Goal: Task Accomplishment & Management: Manage account settings

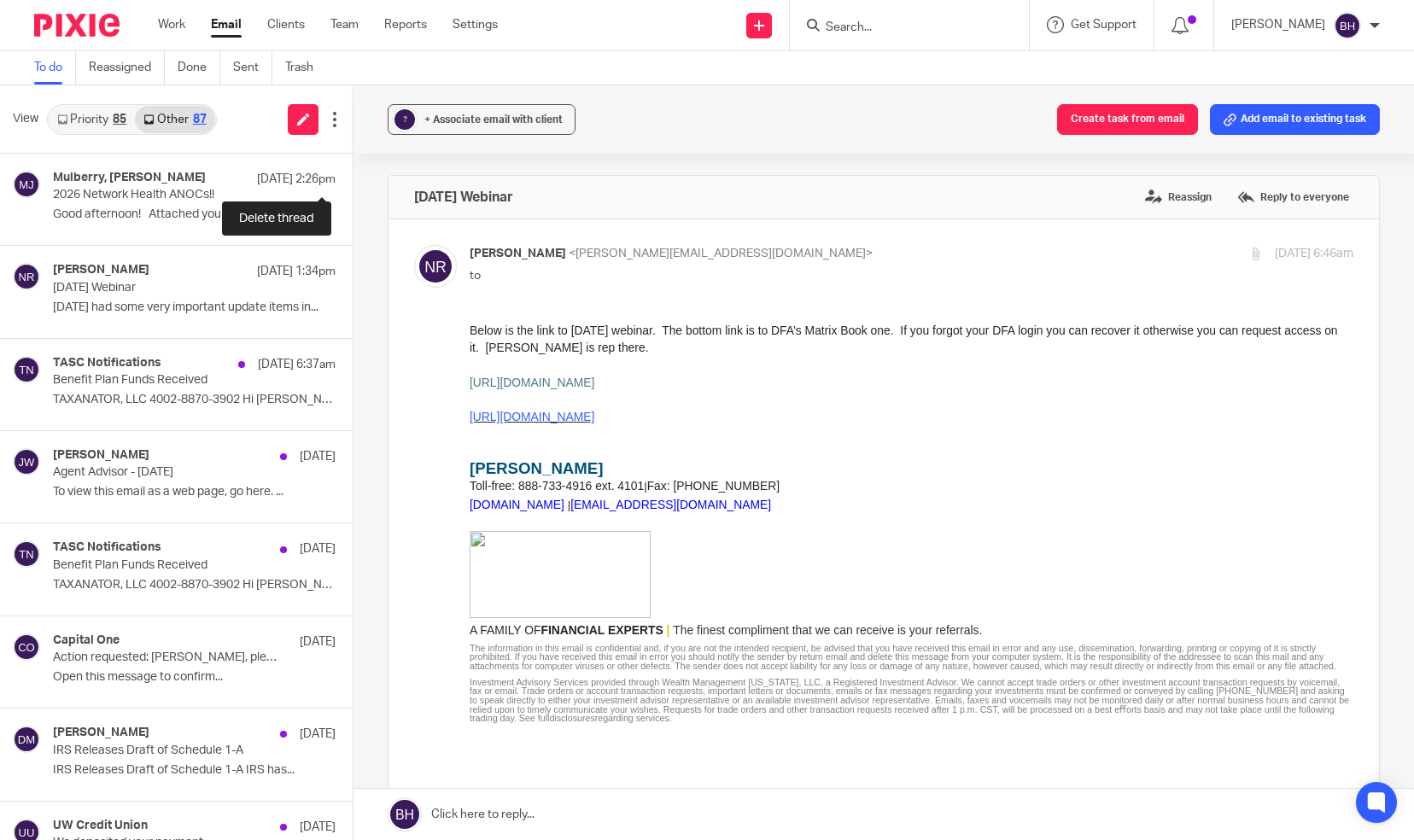
scroll to position [1882, 0]
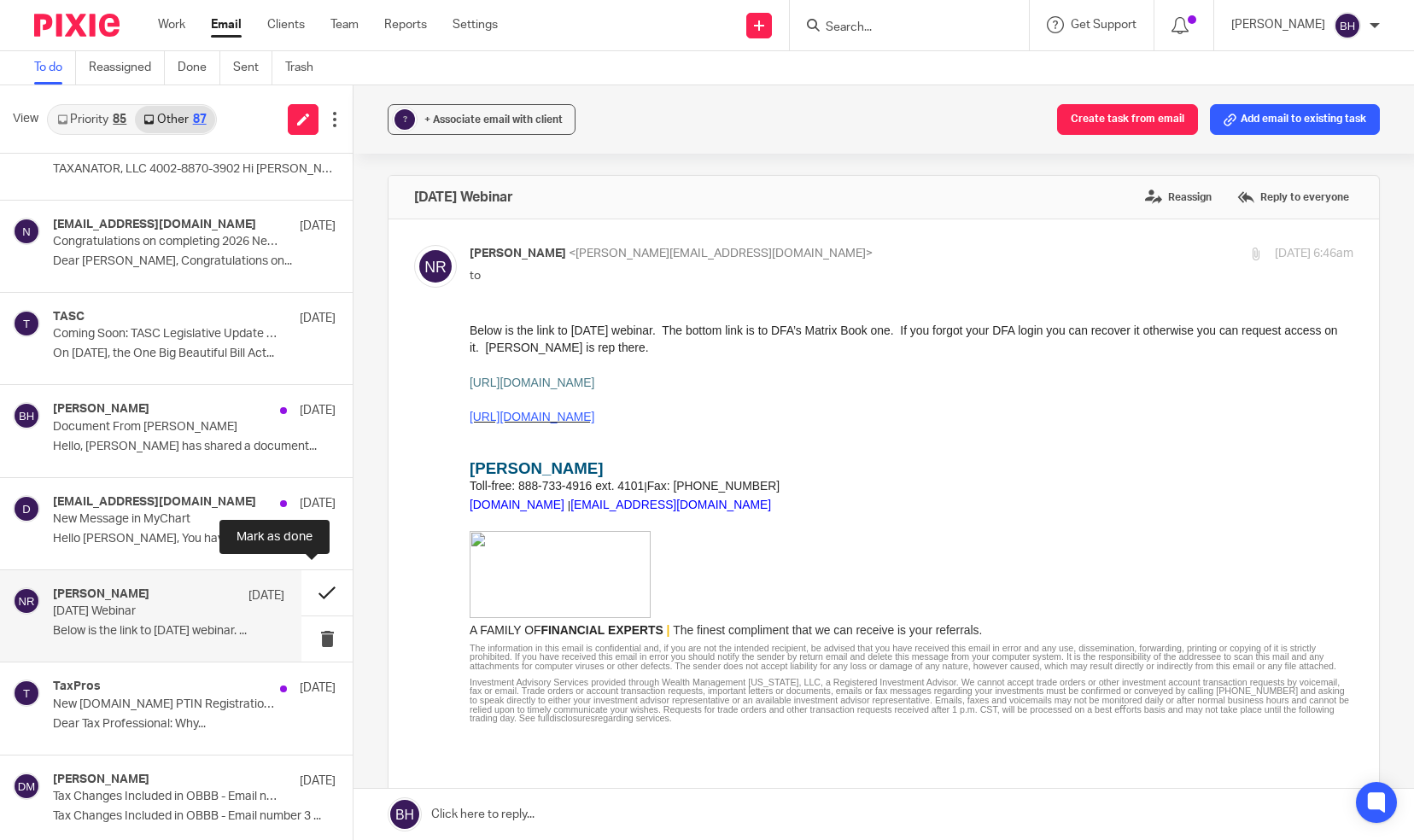
click at [310, 582] on button at bounding box center [327, 593] width 51 height 45
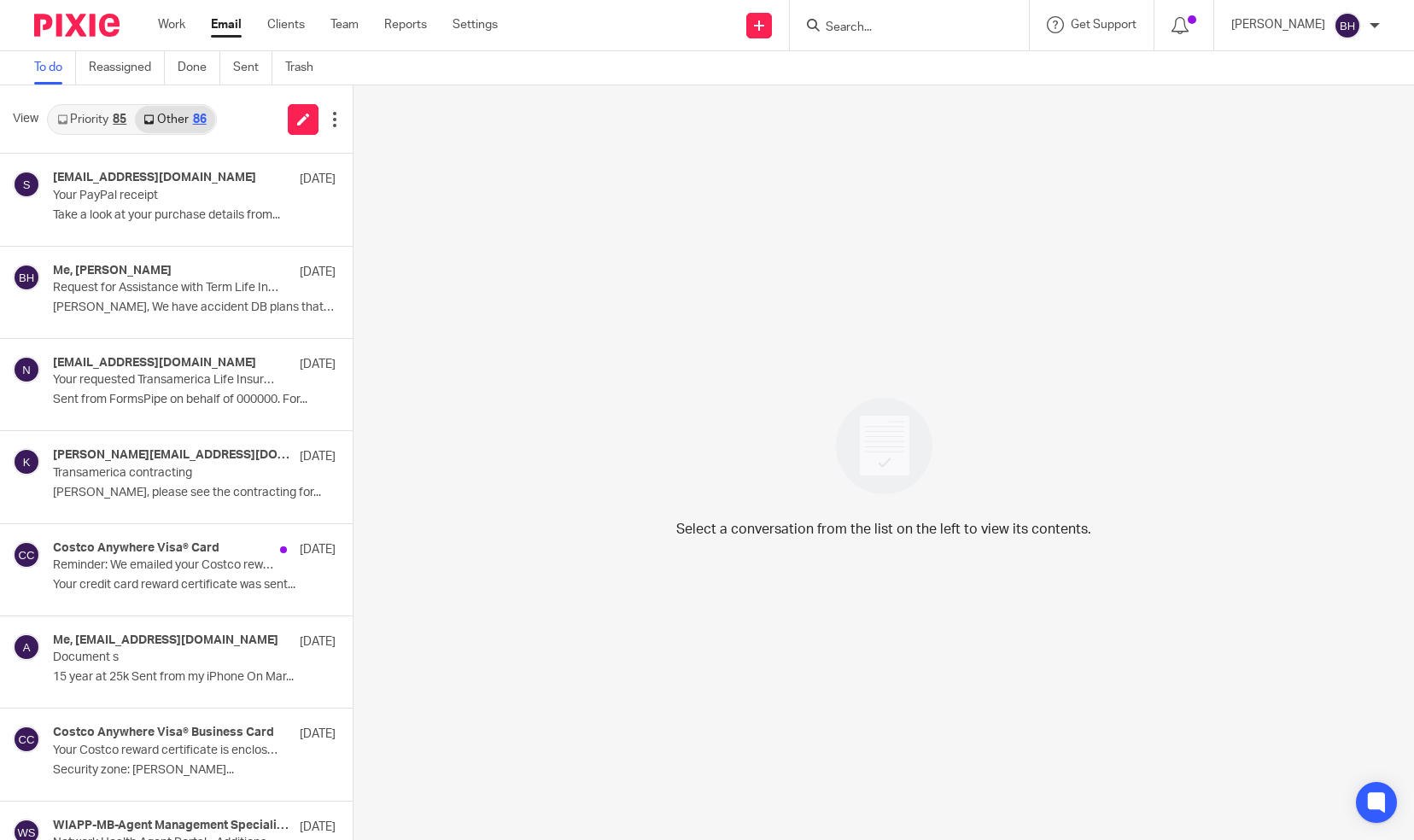
scroll to position [4709, 0]
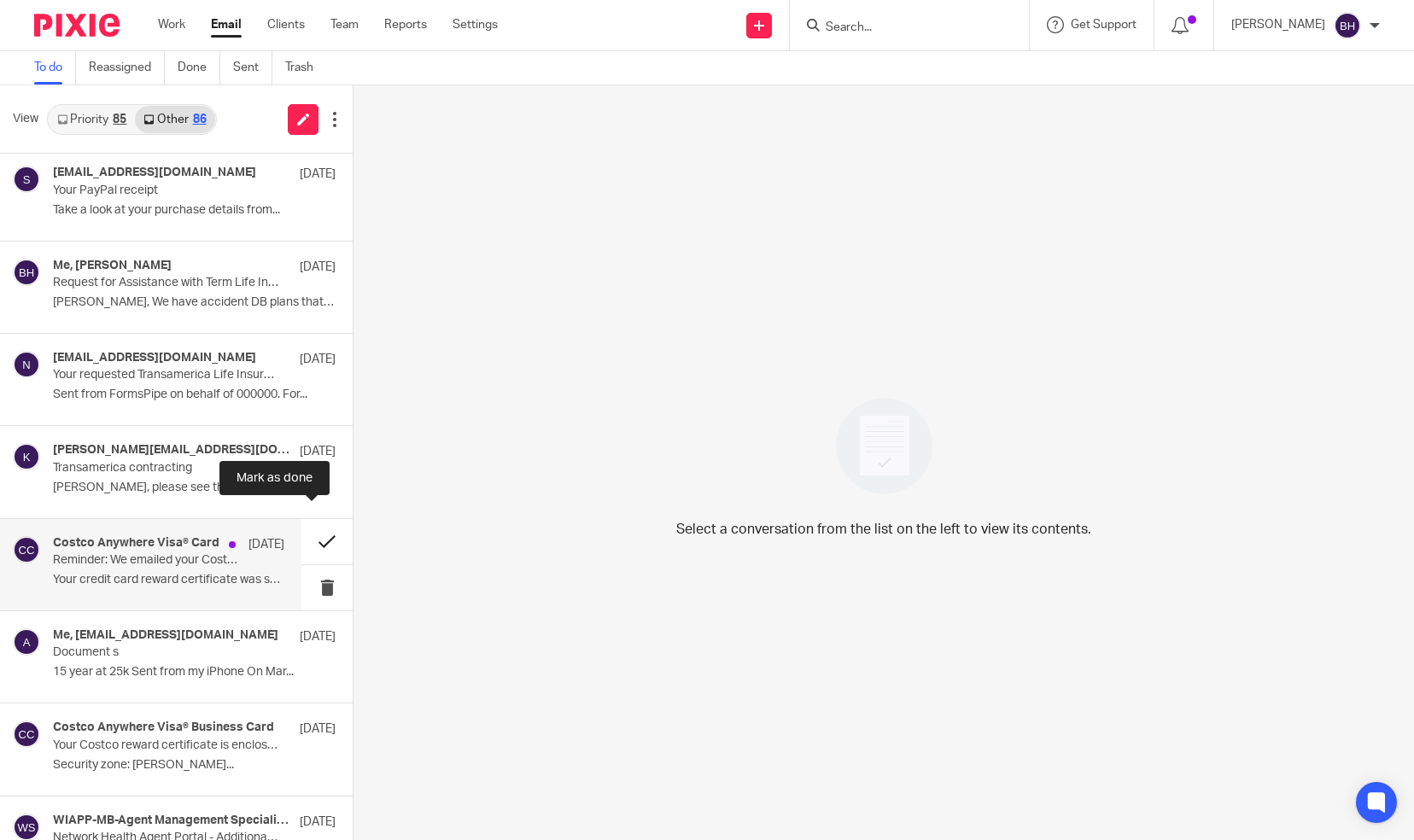
click at [310, 524] on button at bounding box center [327, 541] width 51 height 45
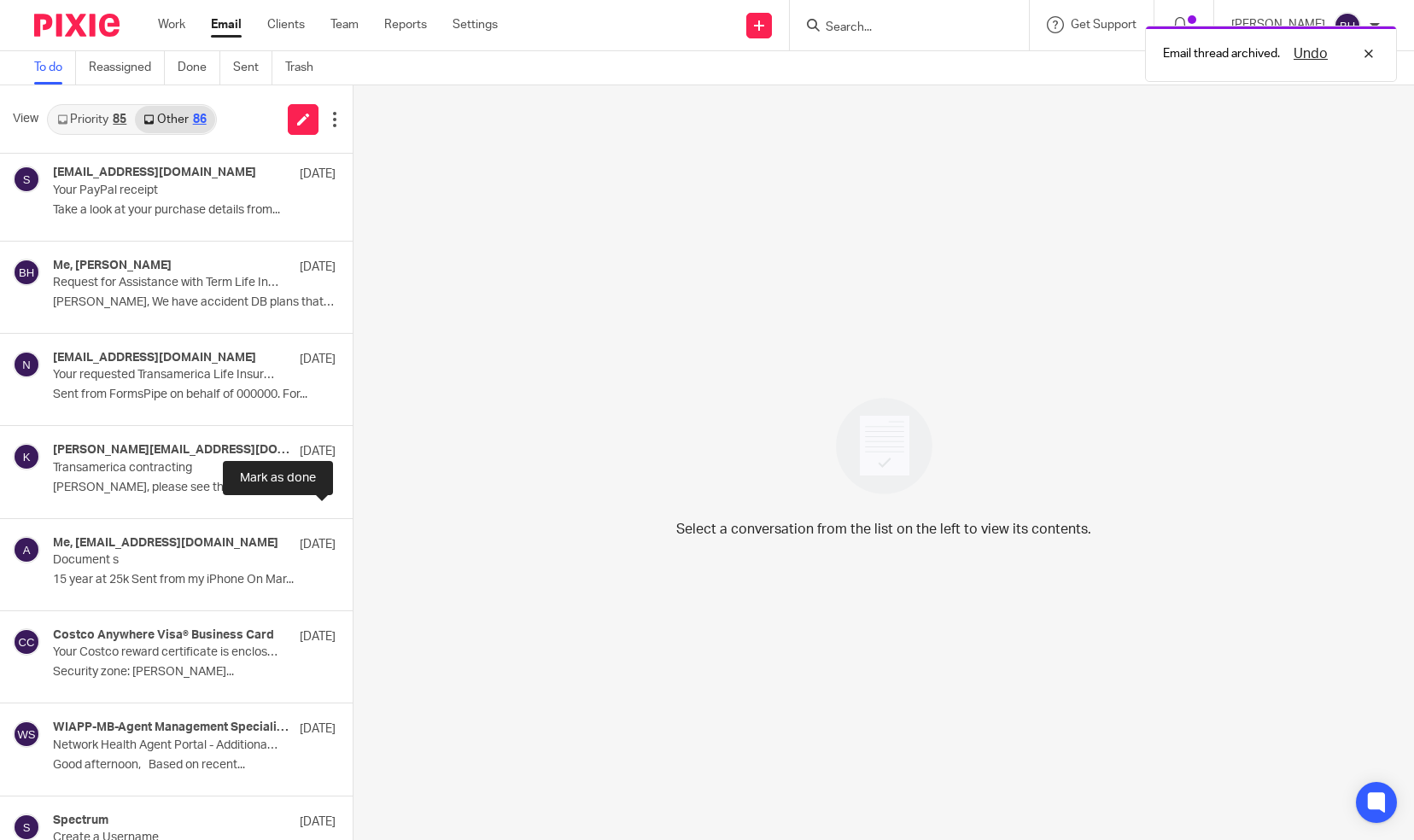
click at [353, 524] on button at bounding box center [359, 541] width 13 height 45
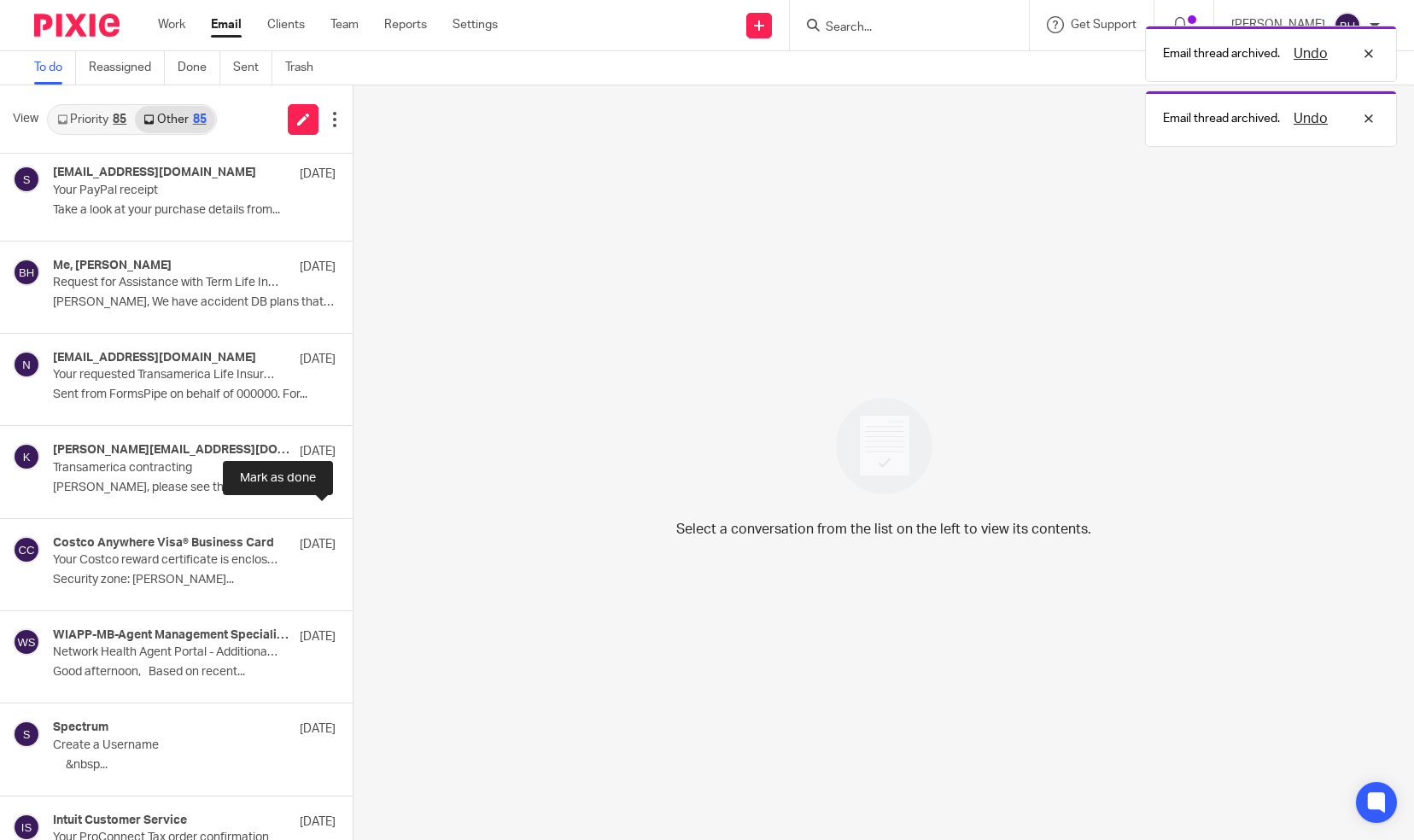
click at [353, 524] on button at bounding box center [359, 541] width 13 height 45
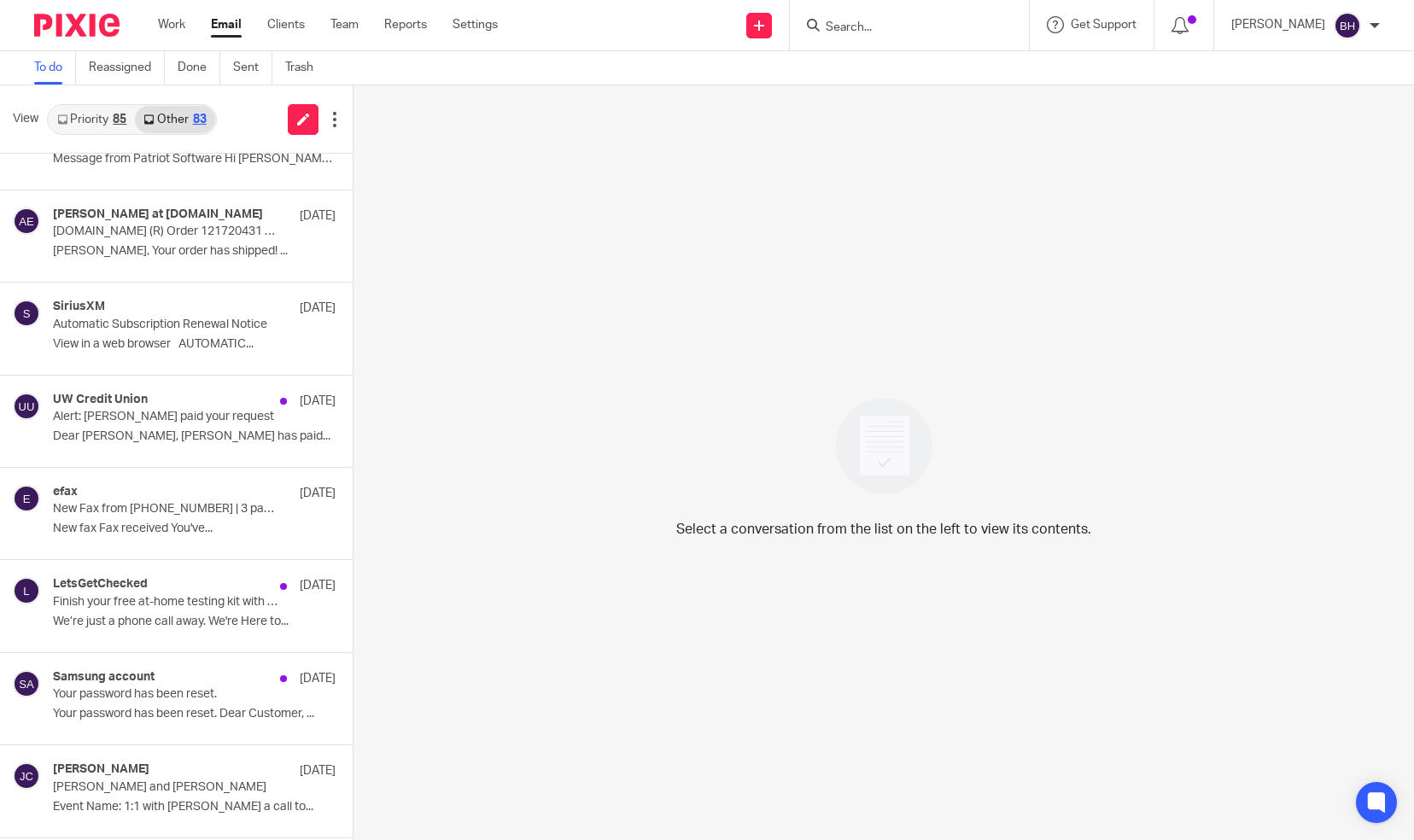
scroll to position [5864, 0]
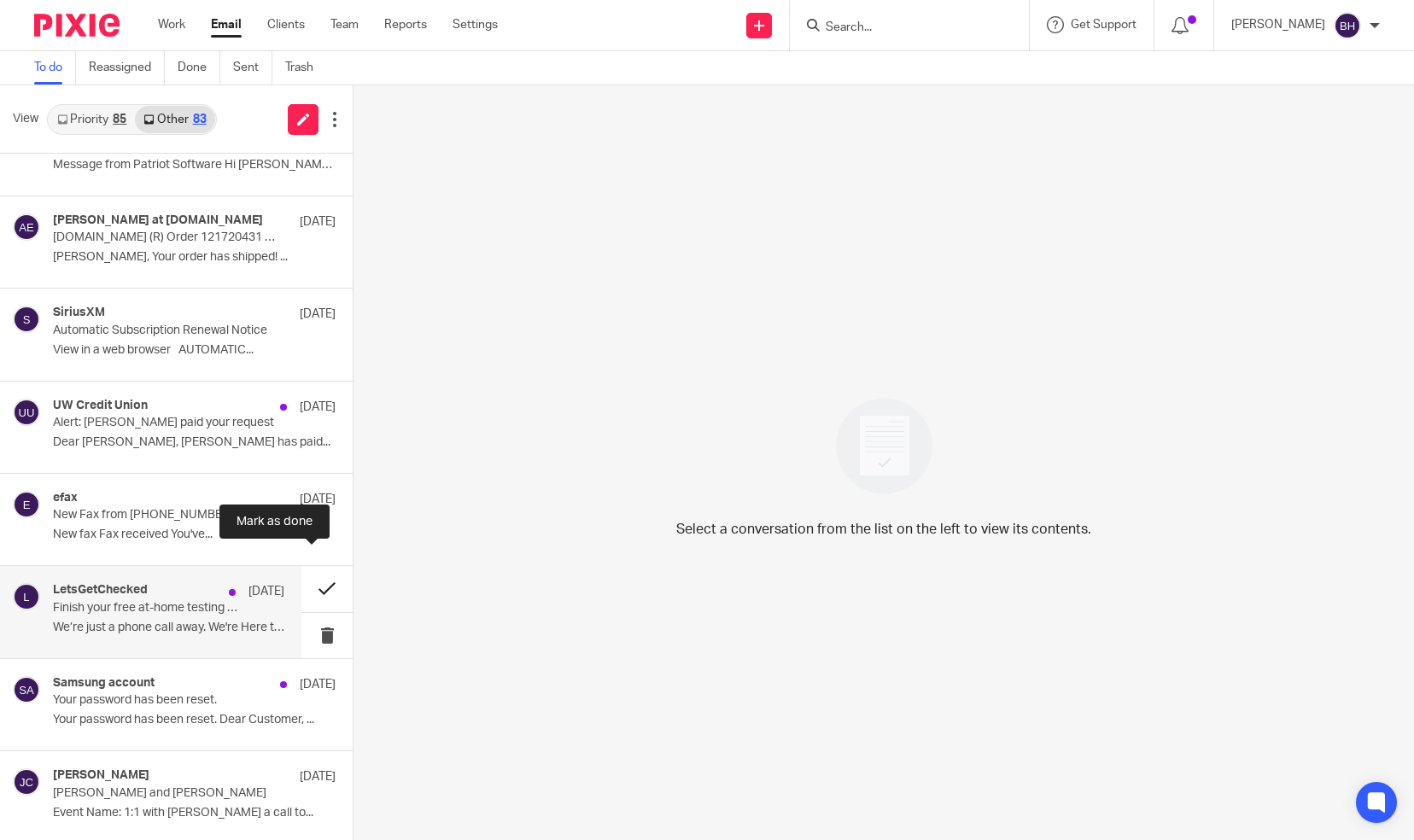
click at [310, 572] on button at bounding box center [327, 588] width 51 height 45
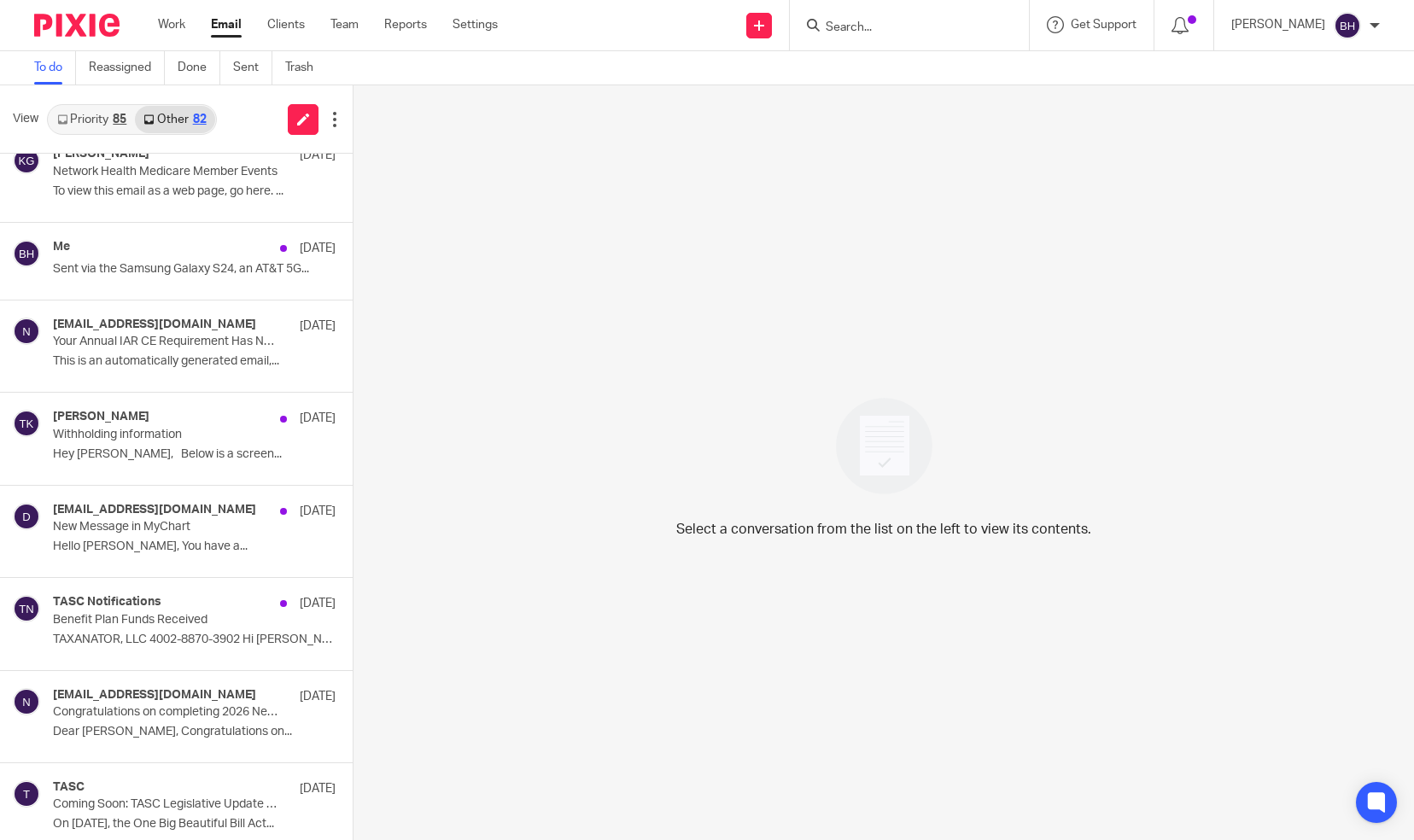
scroll to position [0, 0]
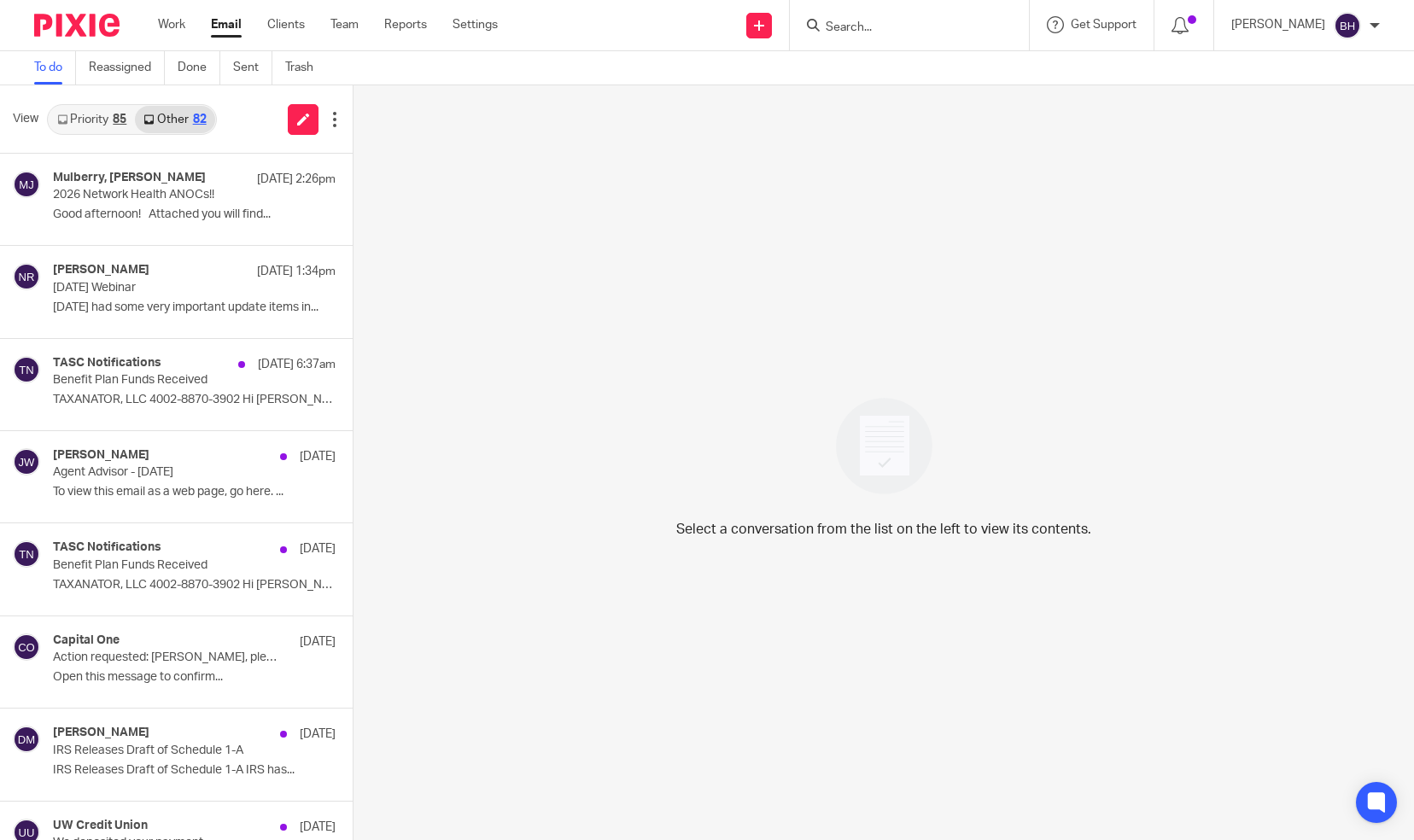
click at [93, 122] on link "Priority 85" at bounding box center [91, 119] width 86 height 27
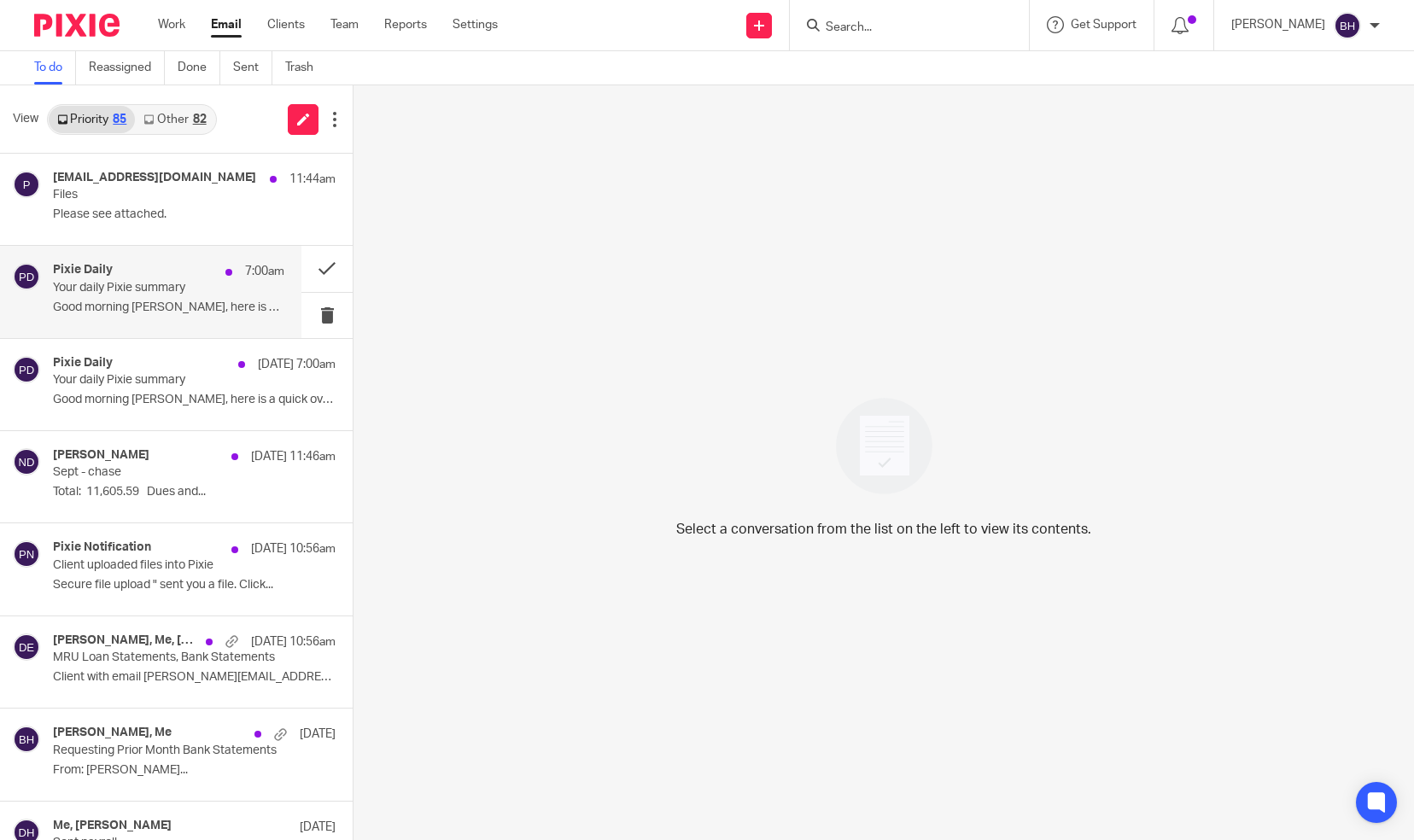
click at [205, 290] on p "Your daily Pixie summary" at bounding box center [145, 288] width 185 height 14
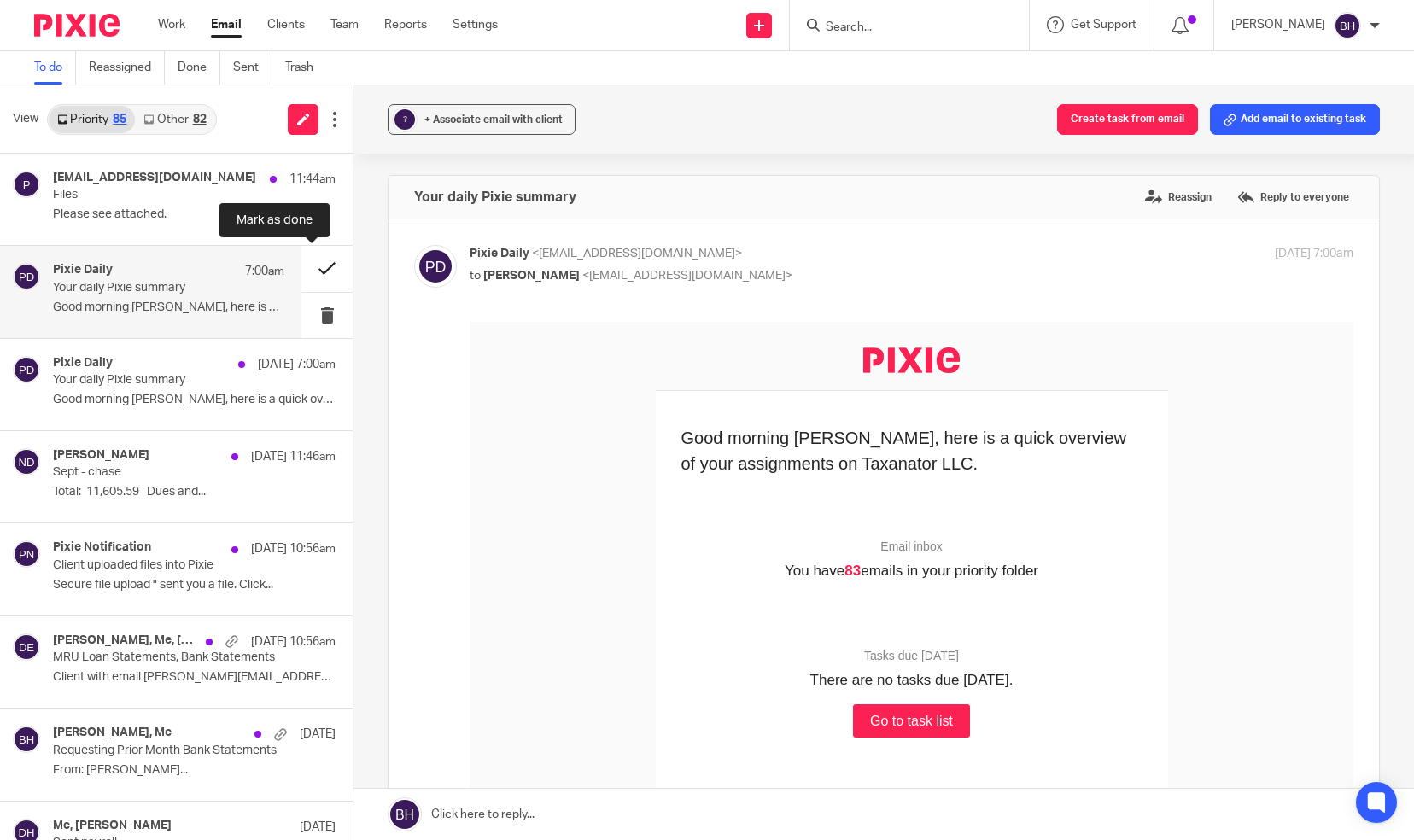
click at [305, 266] on button at bounding box center [327, 268] width 51 height 45
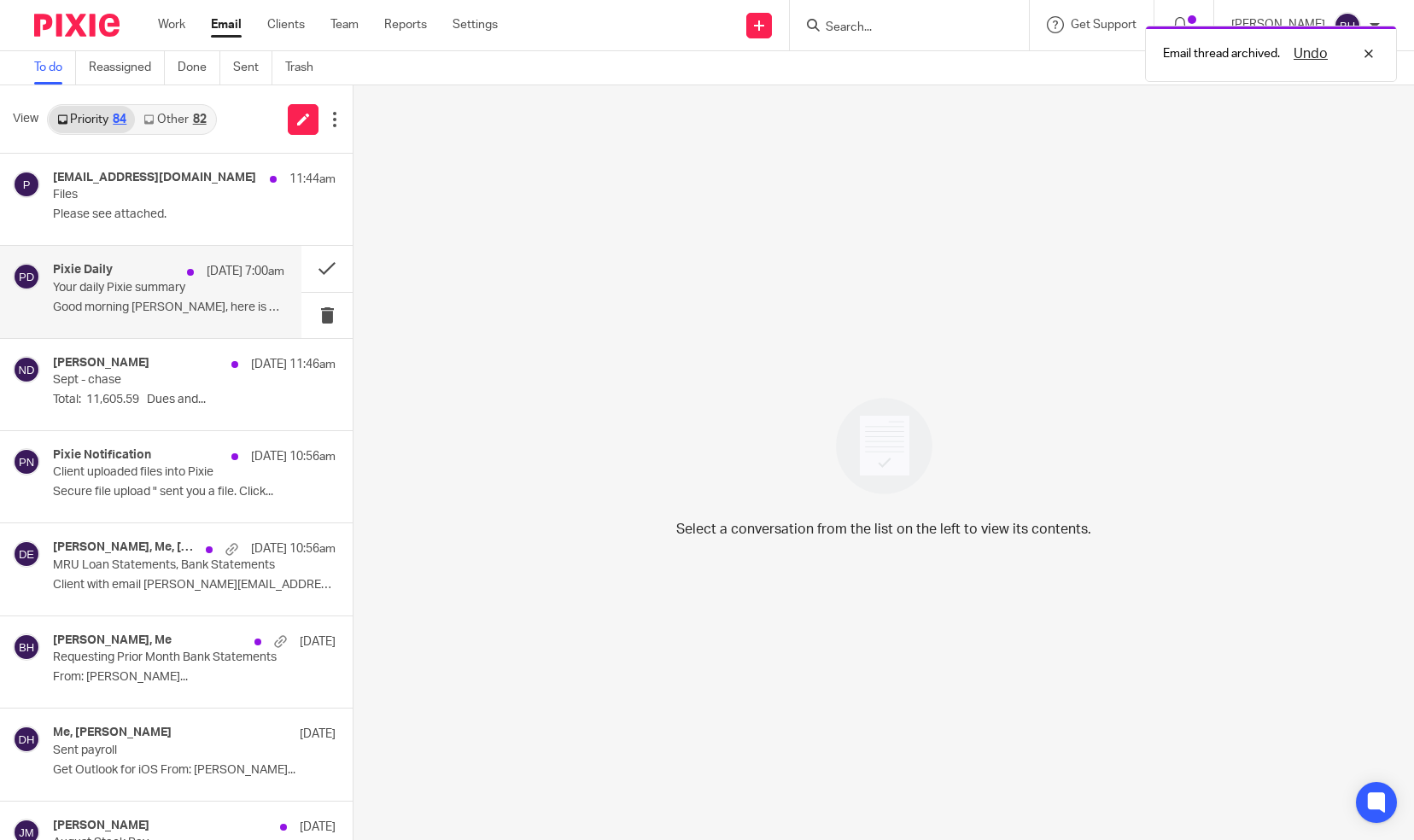
click at [255, 325] on div "Pixie Daily Sep 16 7:00am Your daily Pixie summary Good morning Barbara, here i…" at bounding box center [151, 291] width 302 height 91
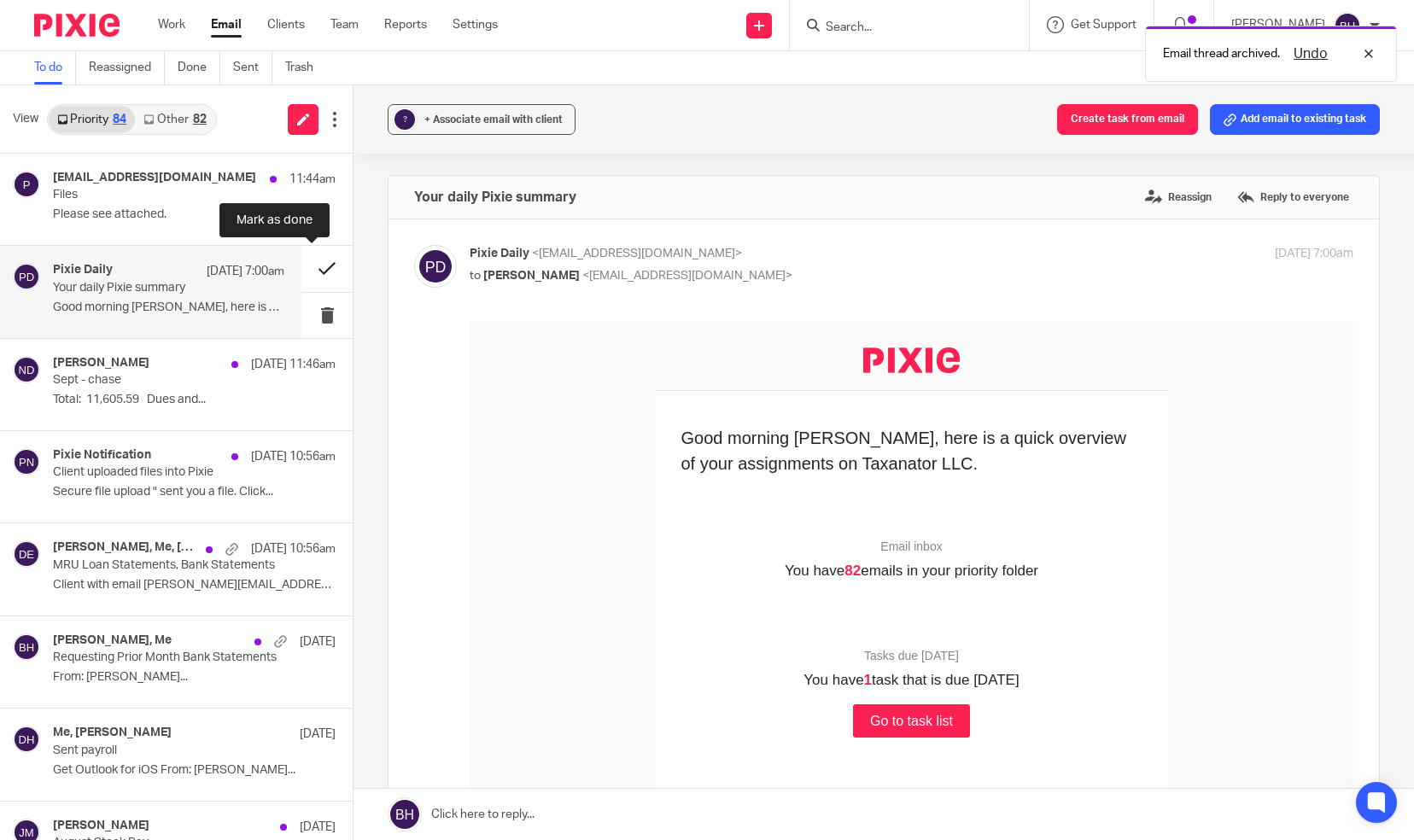
click at [317, 271] on button at bounding box center [327, 268] width 51 height 45
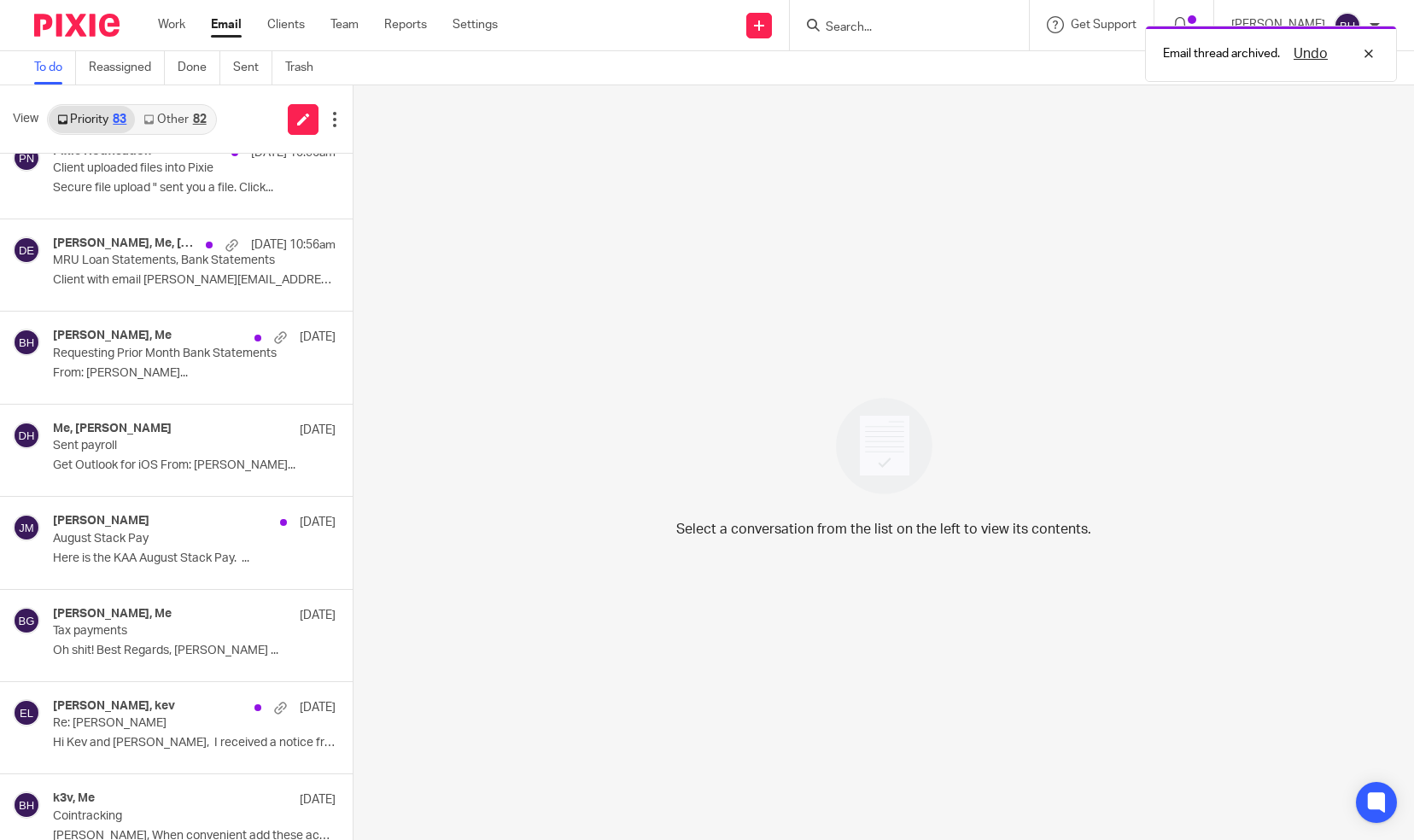
scroll to position [214, 0]
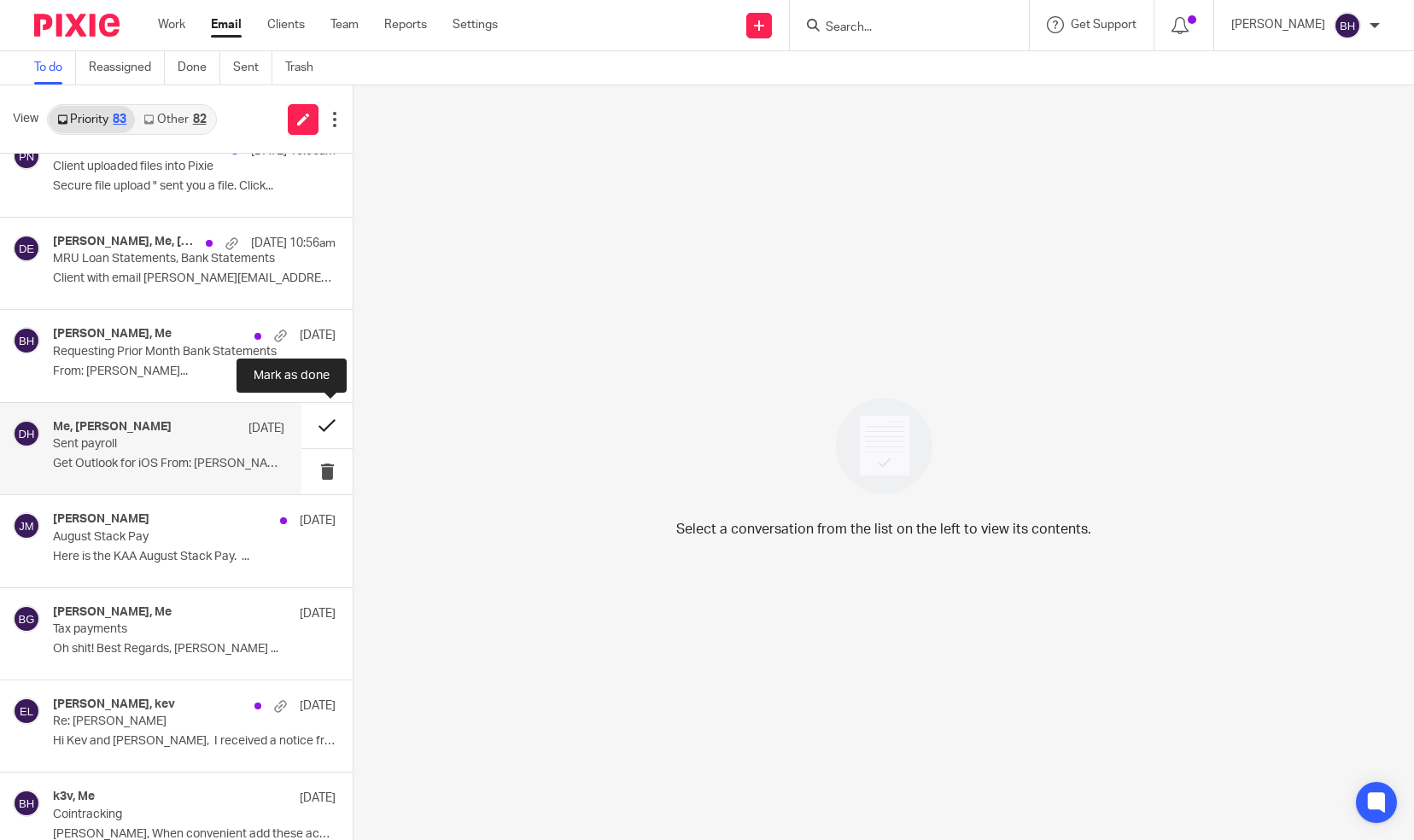
click at [309, 413] on button at bounding box center [327, 425] width 51 height 45
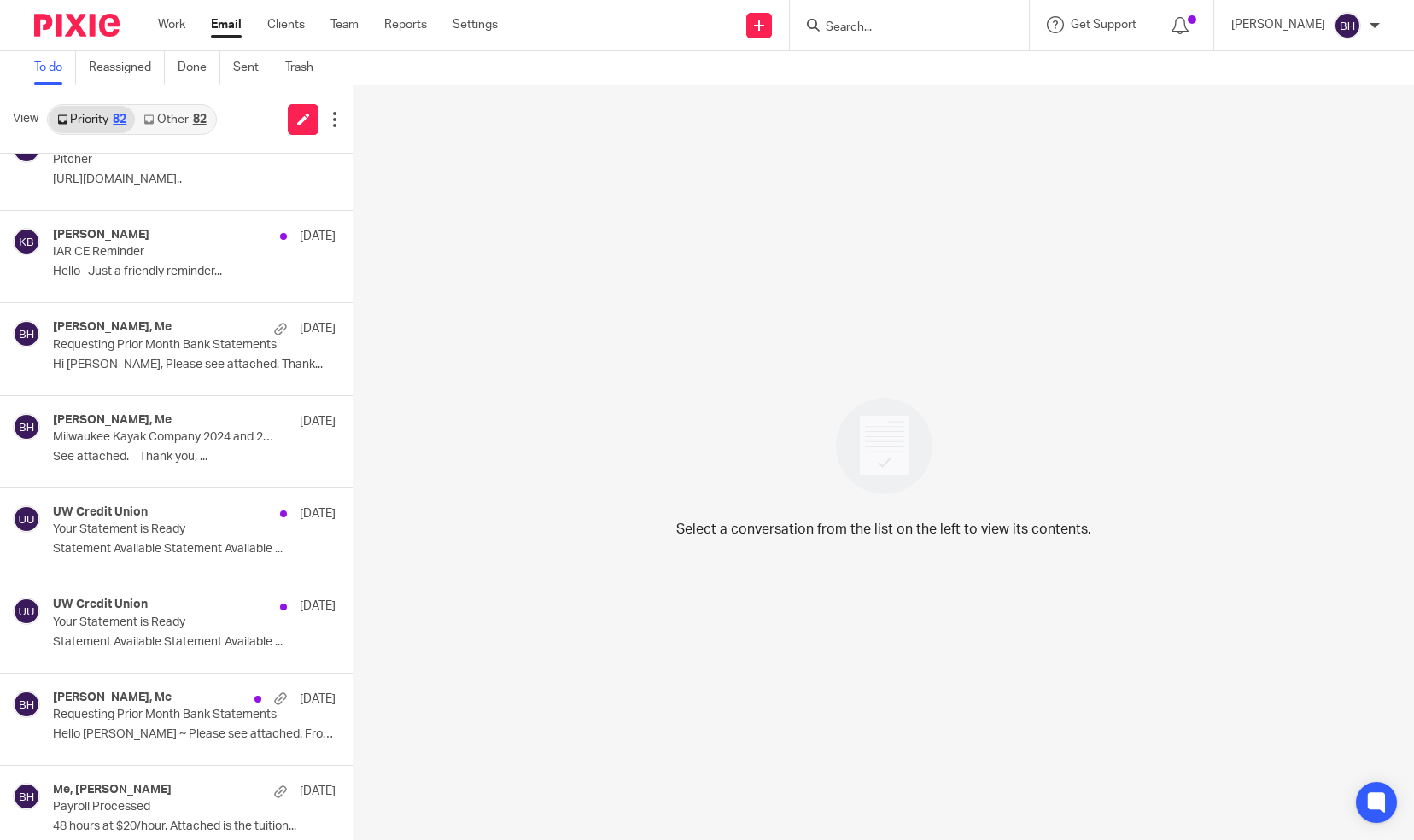
scroll to position [965, 0]
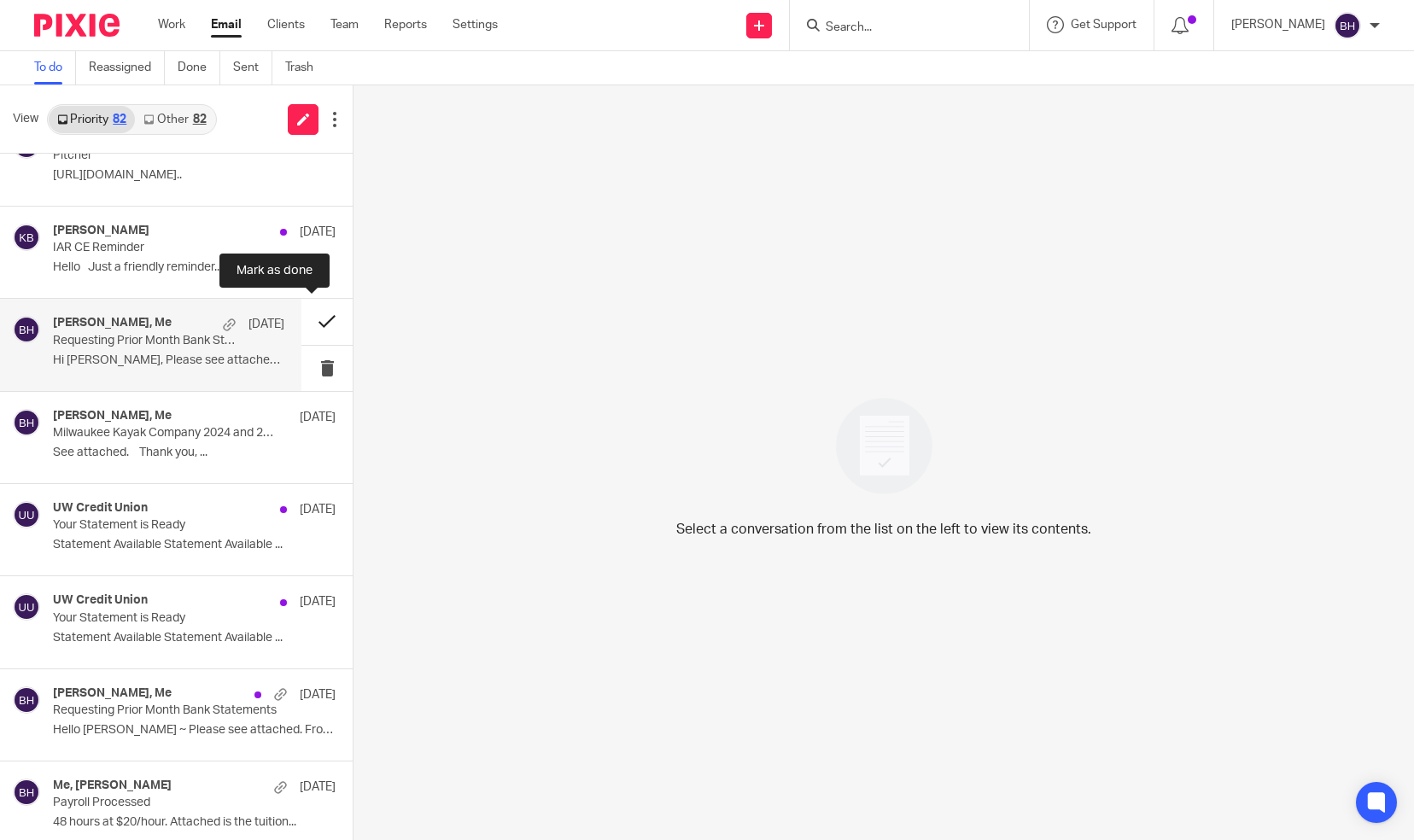
click at [309, 322] on button at bounding box center [327, 321] width 51 height 45
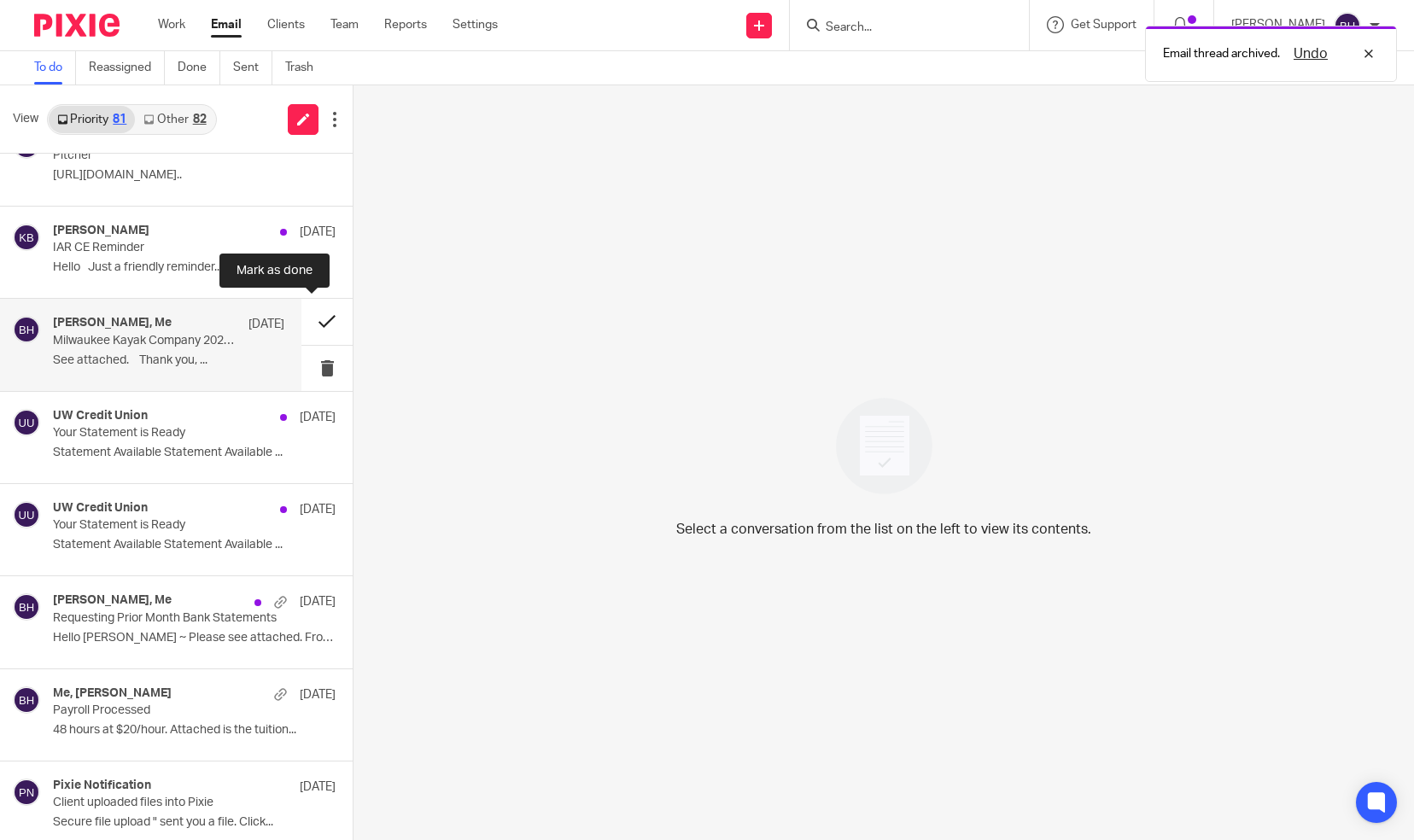
click at [311, 319] on button at bounding box center [327, 321] width 51 height 45
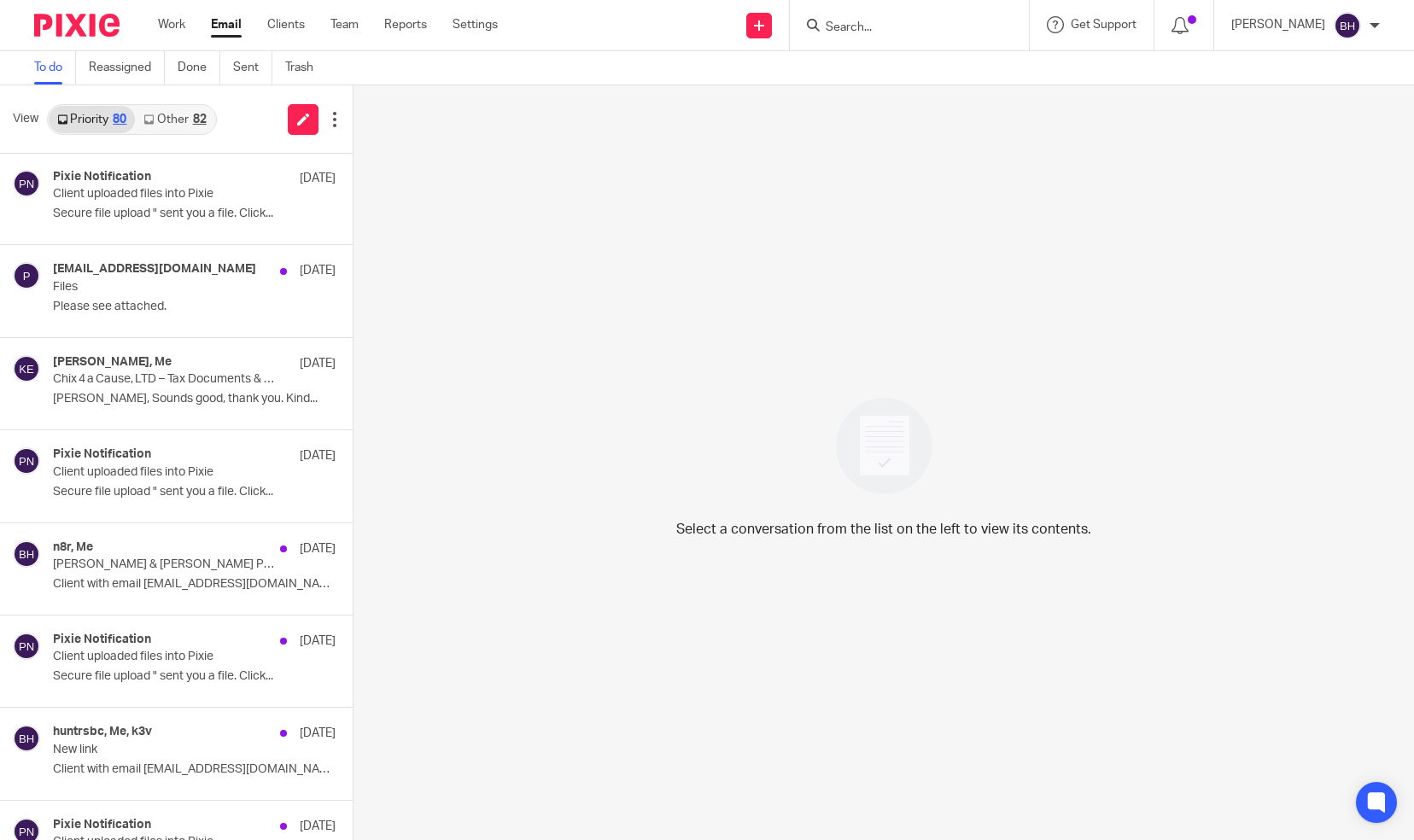
scroll to position [3895, 0]
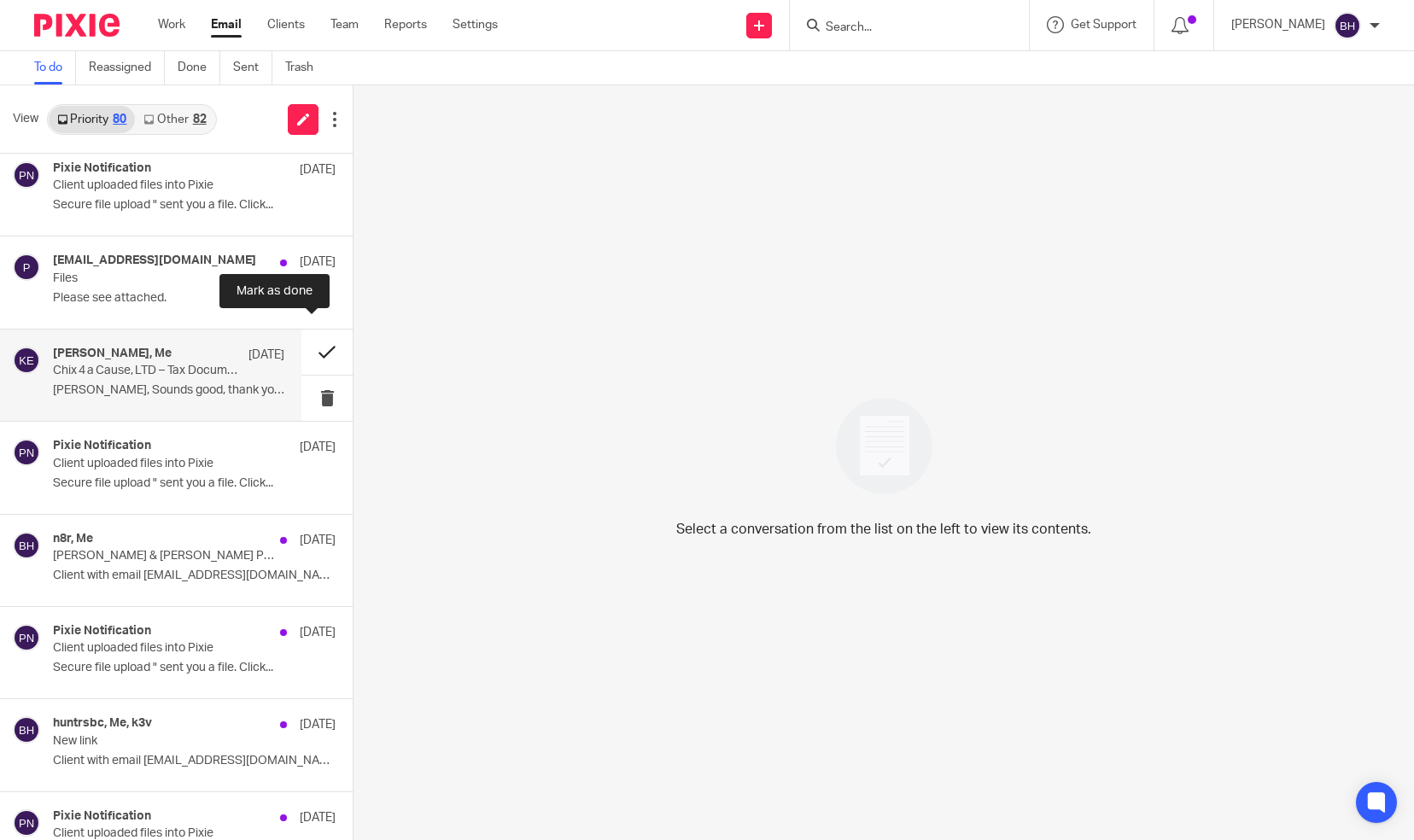
click at [311, 343] on button at bounding box center [327, 352] width 51 height 45
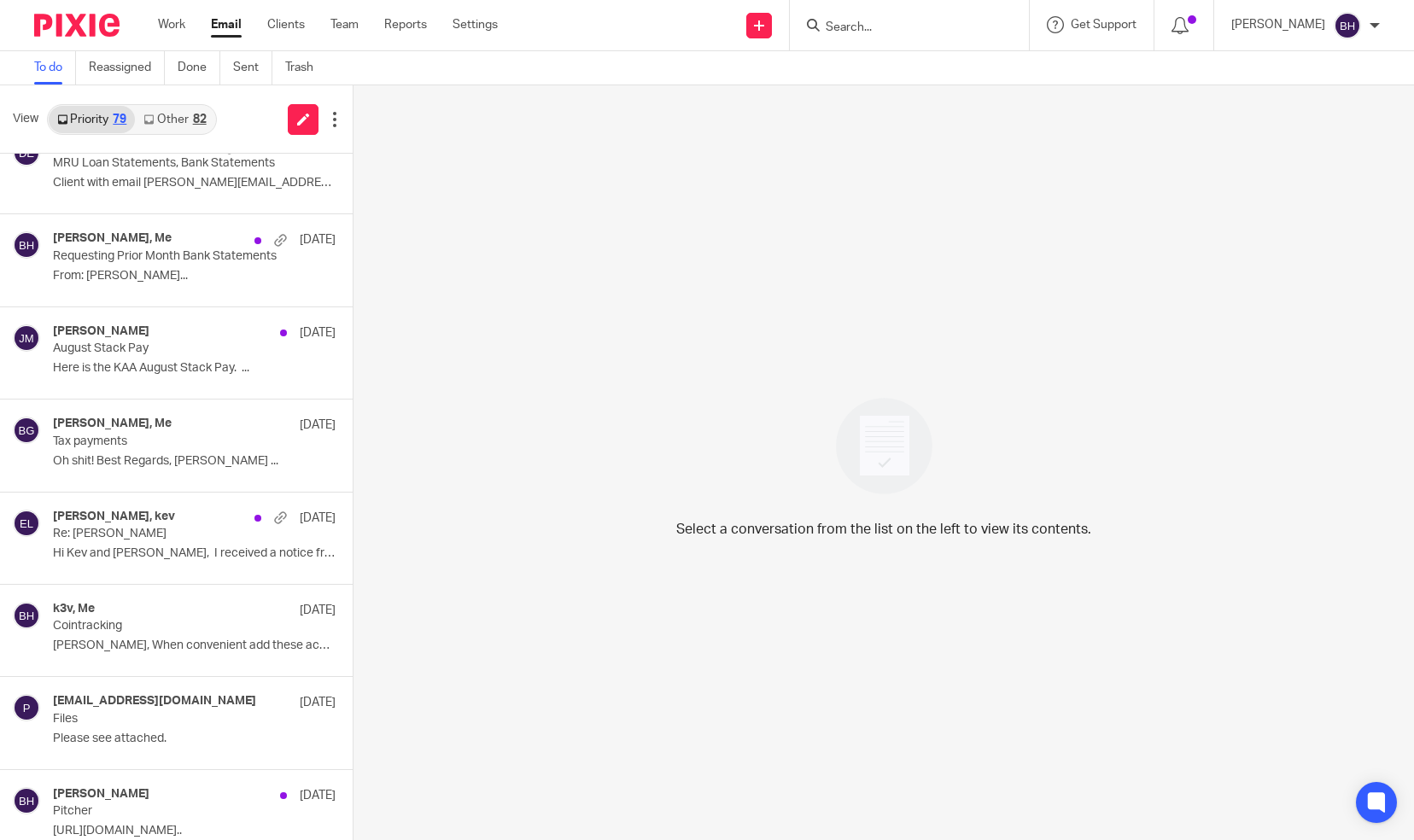
scroll to position [0, 0]
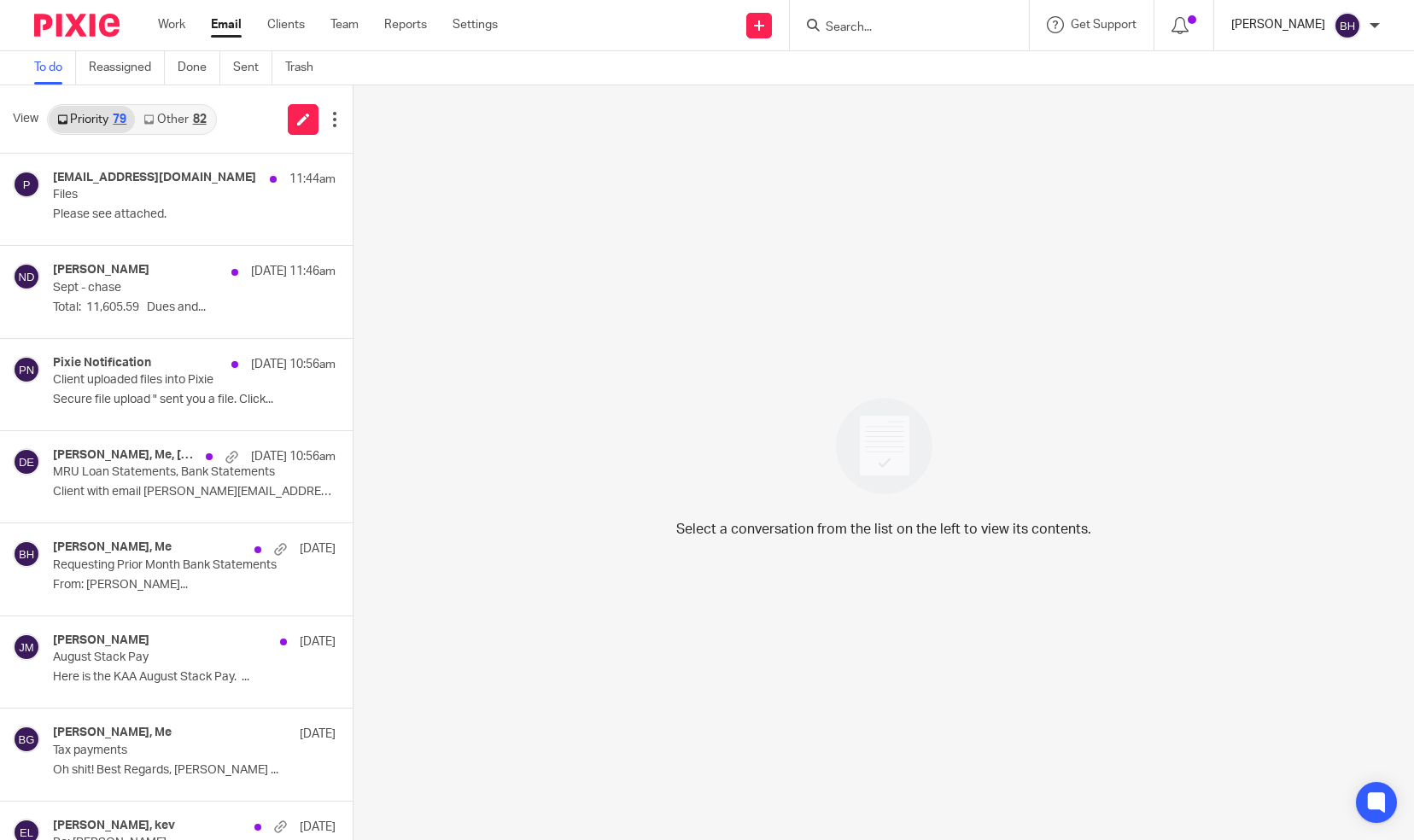
click at [1269, 25] on p "Barbara Harmon" at bounding box center [1278, 24] width 94 height 17
click at [1290, 113] on span "Logout" at bounding box center [1300, 118] width 38 height 12
